Goal: Transaction & Acquisition: Purchase product/service

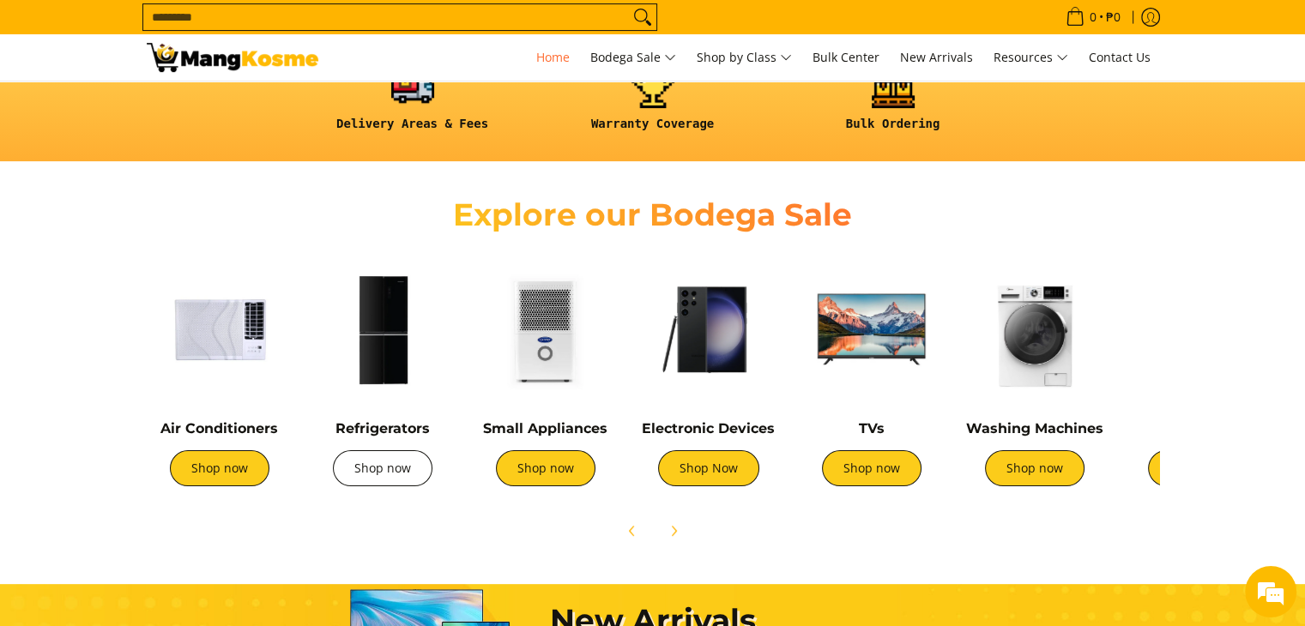
scroll to position [0, 681]
click at [392, 464] on link "Shop now" at bounding box center [383, 469] width 100 height 36
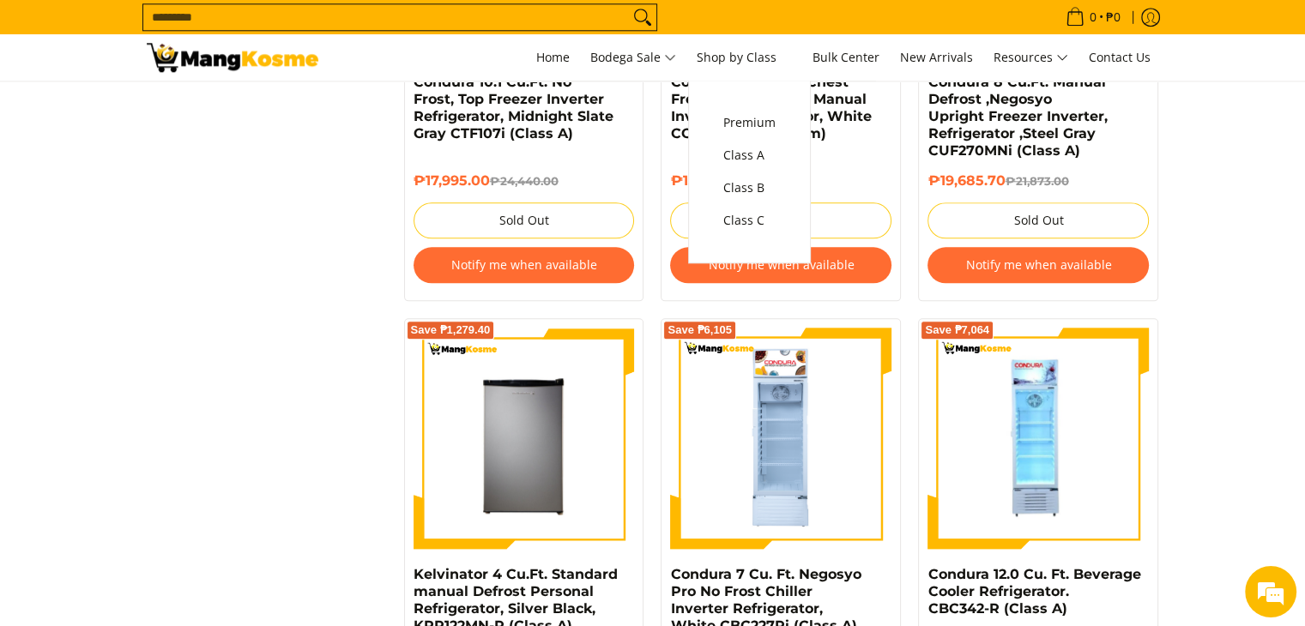
scroll to position [1941, 0]
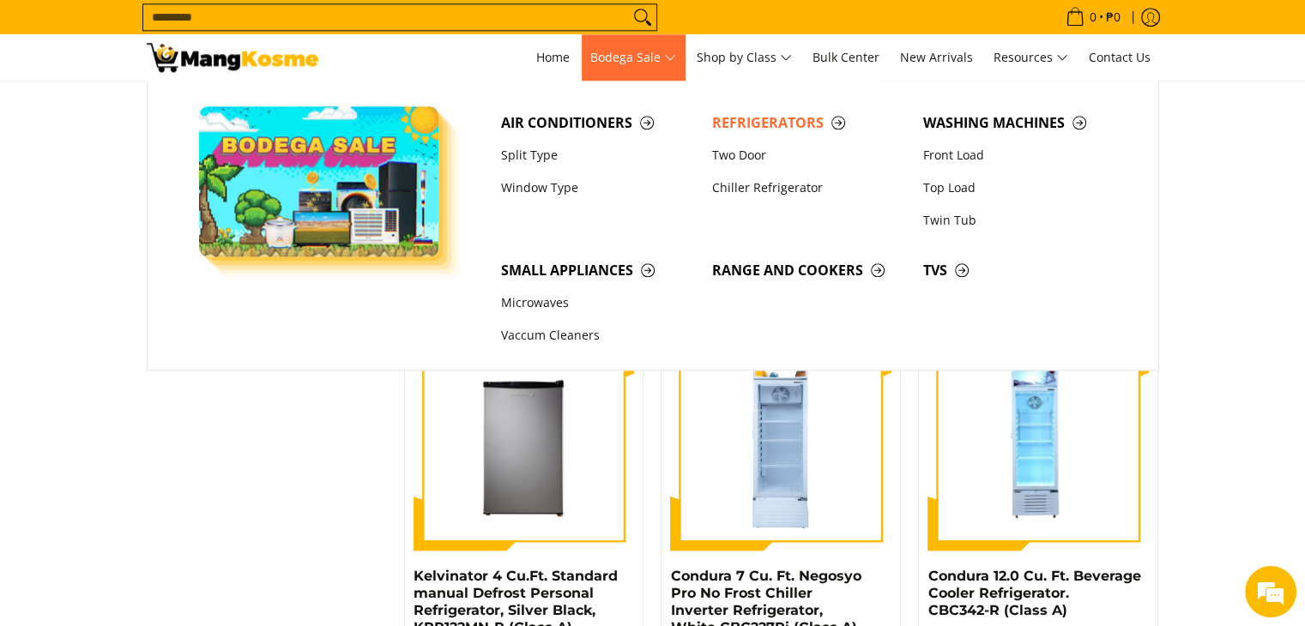
click at [645, 61] on span "Bodega Sale" at bounding box center [633, 57] width 86 height 21
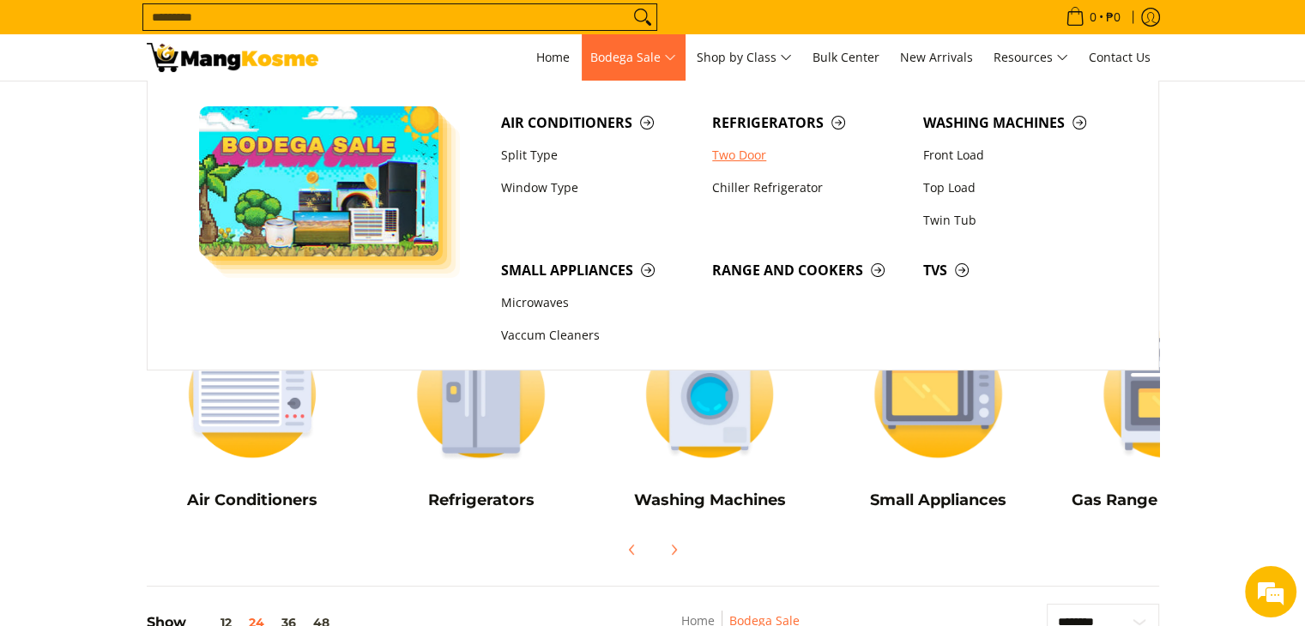
click at [742, 149] on link "Two Door" at bounding box center [809, 155] width 211 height 33
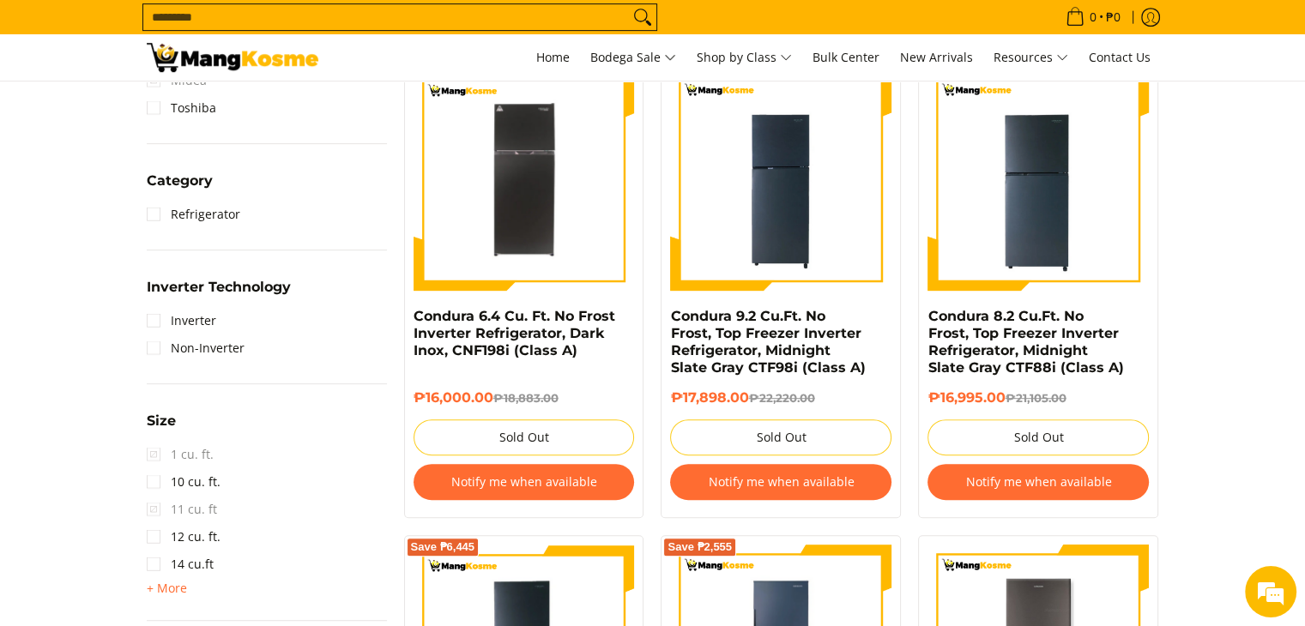
scroll to position [807, 0]
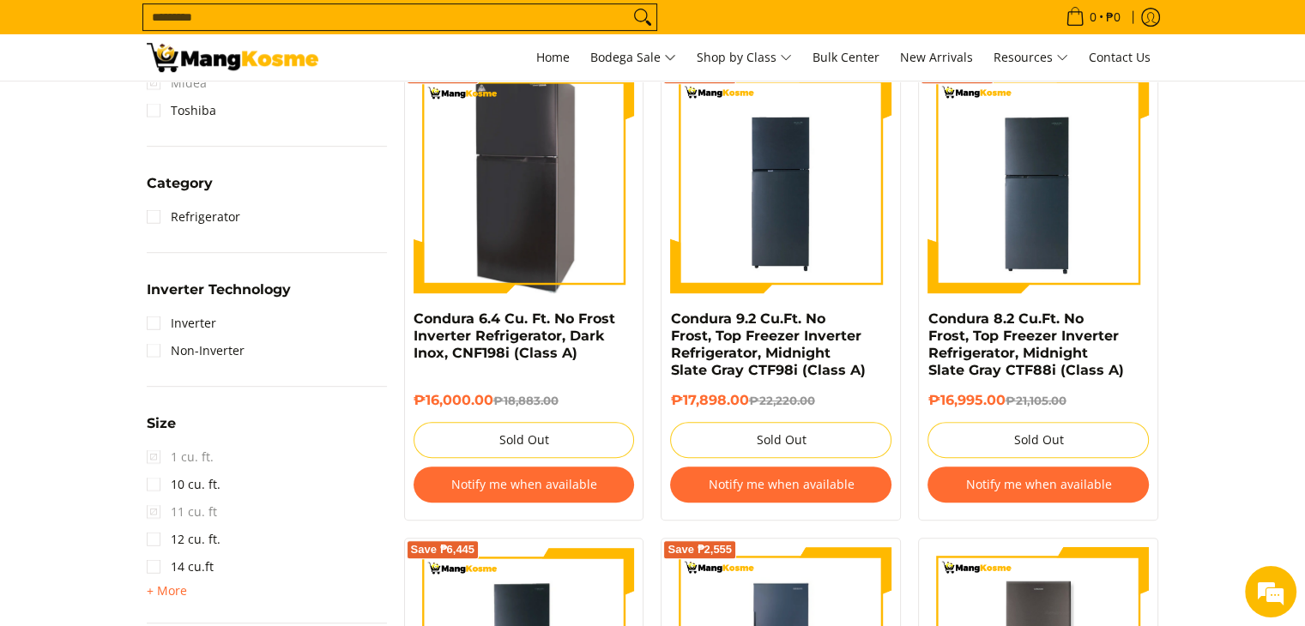
click at [501, 157] on img at bounding box center [524, 182] width 221 height 221
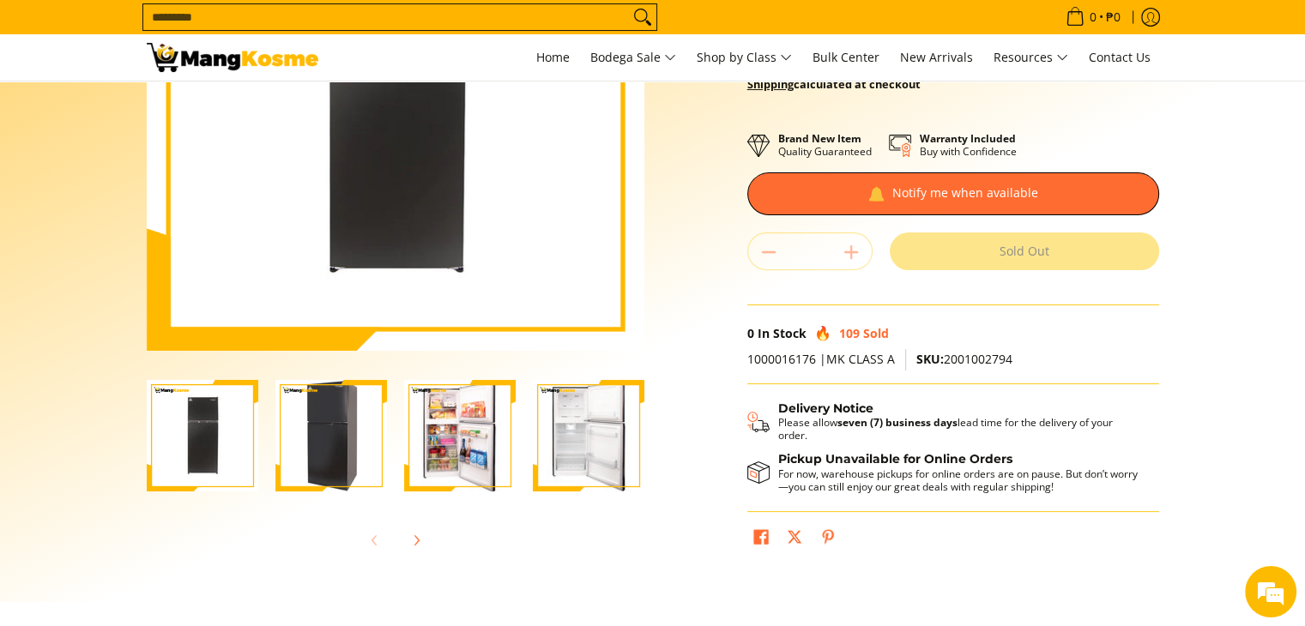
scroll to position [274, 0]
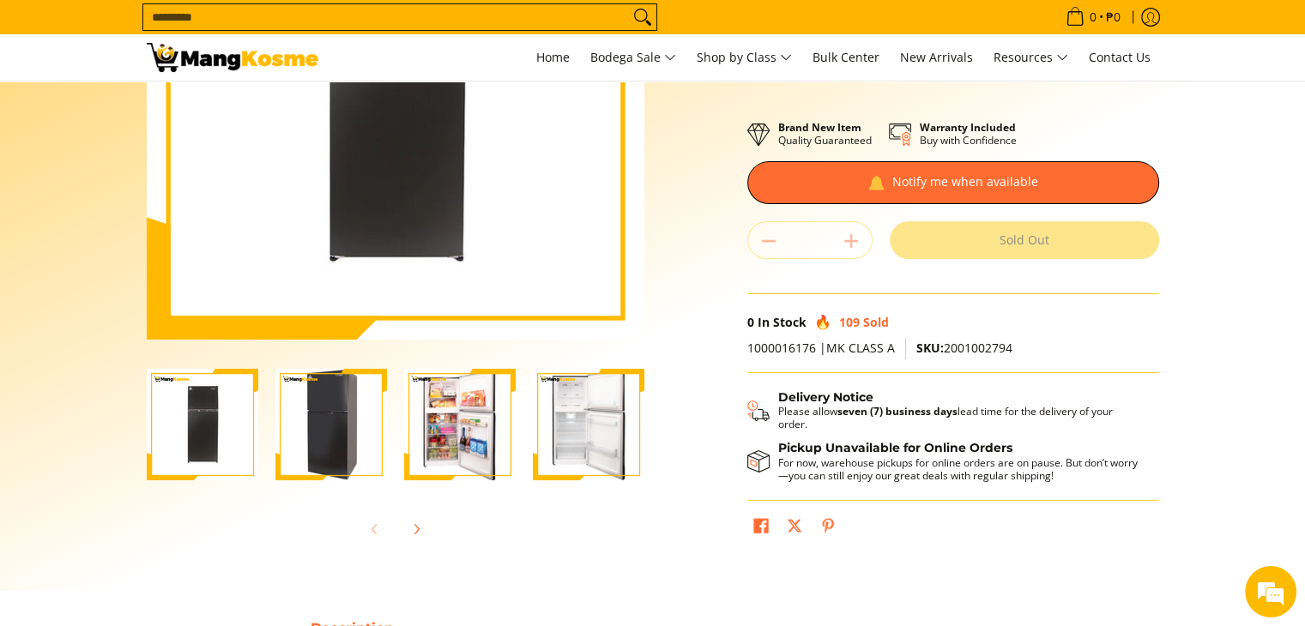
click at [475, 419] on img "Condura 6.4 Cu. Ft. No Frost Inverter Refrigerator, Dark Inox, CNF198i (Class A…" at bounding box center [460, 425] width 112 height 112
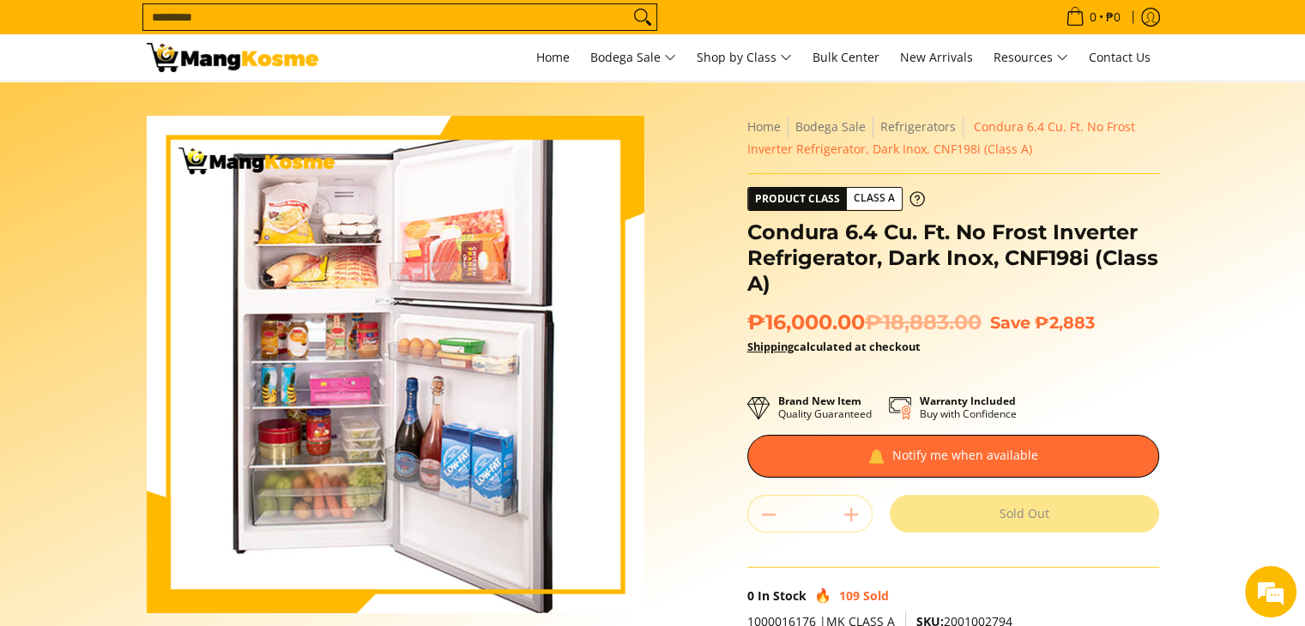
scroll to position [0, 0]
